Goal: Entertainment & Leisure: Consume media (video, audio)

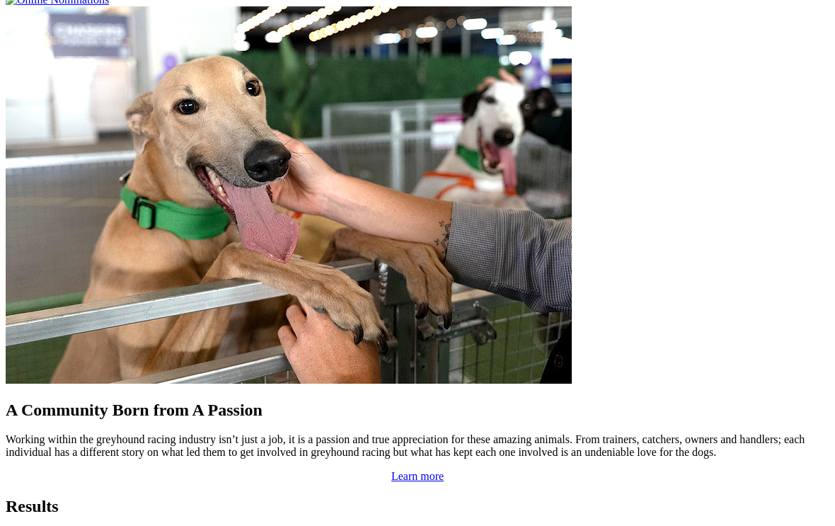
scroll to position [1149, 0]
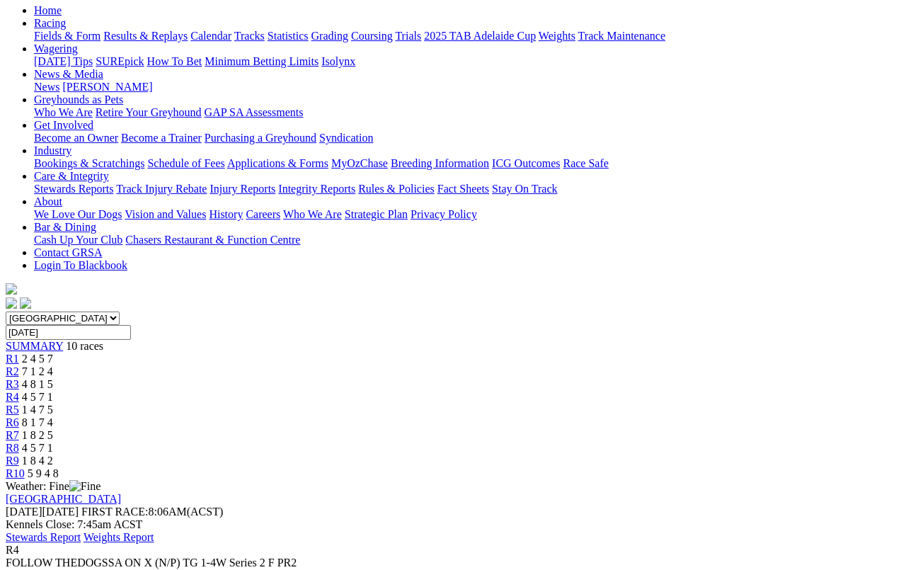
scroll to position [142, 0]
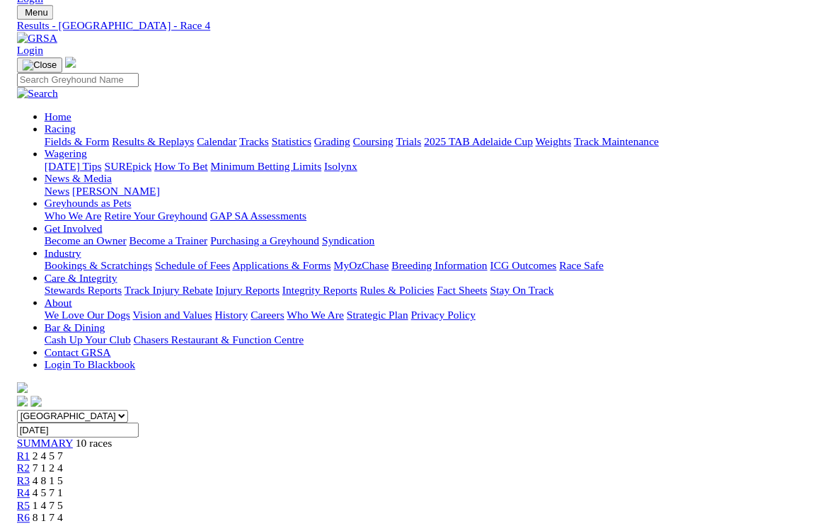
scroll to position [137, 0]
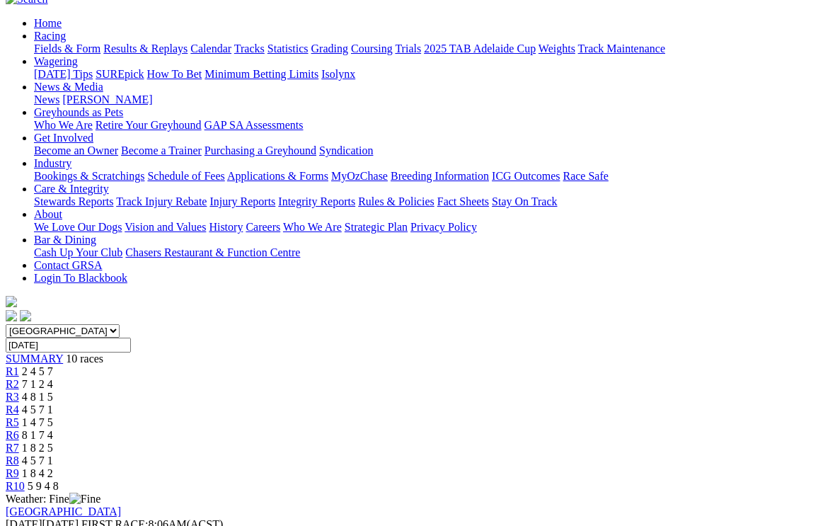
click at [59, 480] on span "5 9 4 8" at bounding box center [43, 486] width 31 height 12
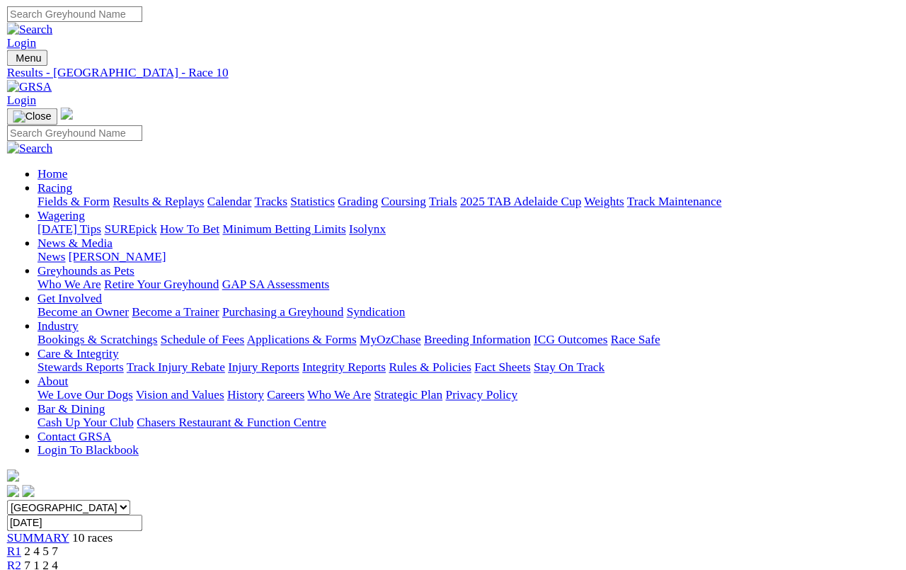
scroll to position [5, 0]
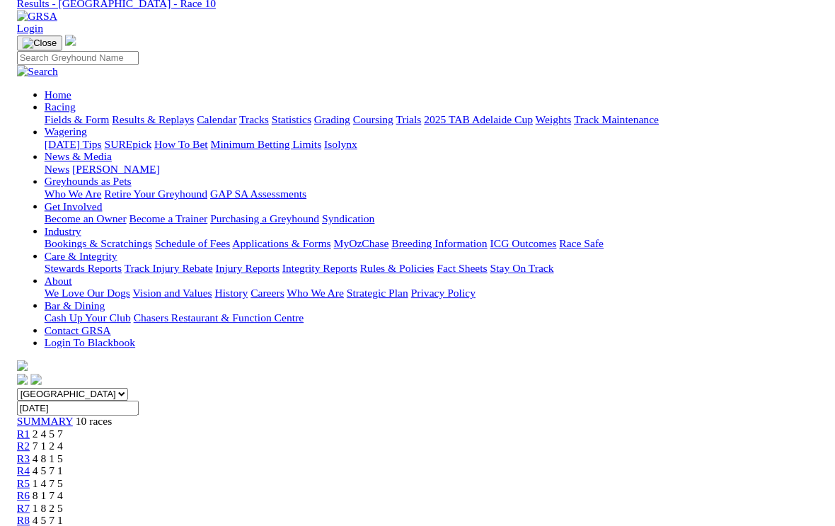
scroll to position [14, 0]
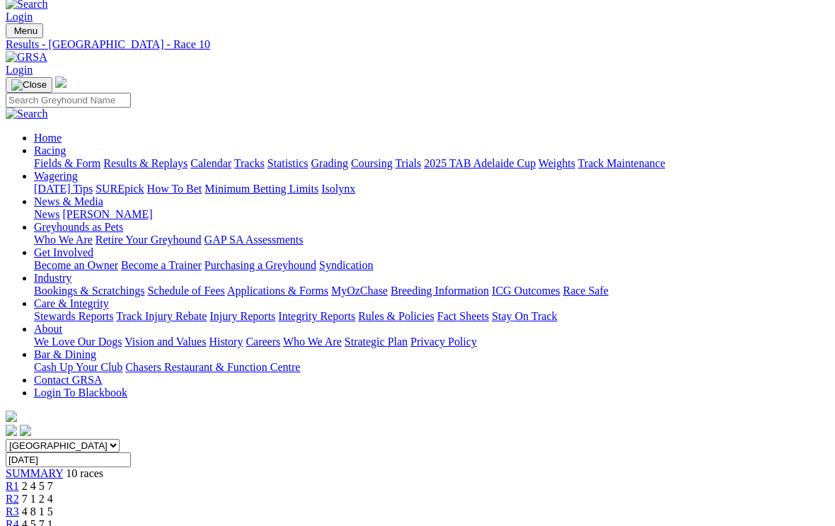
scroll to position [0, 0]
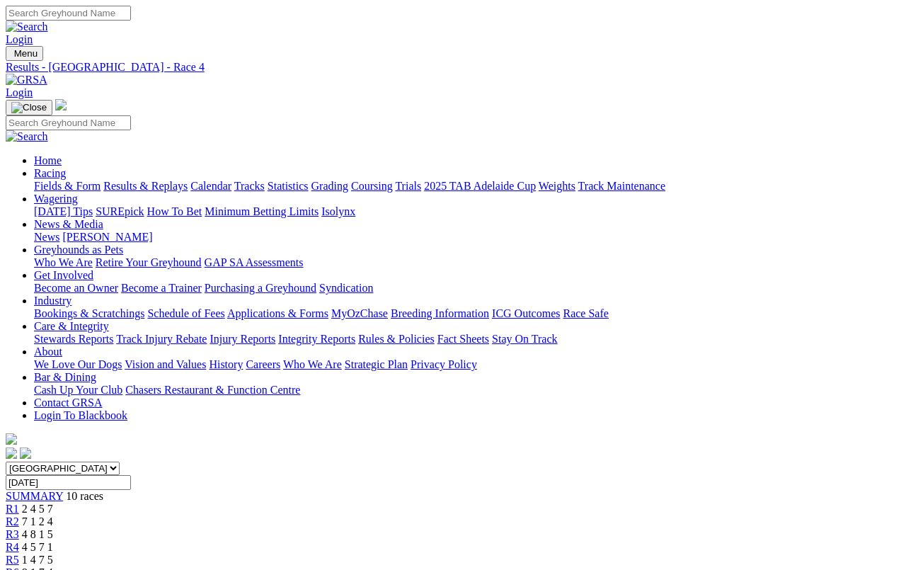
scroll to position [166, 0]
